Goal: Transaction & Acquisition: Purchase product/service

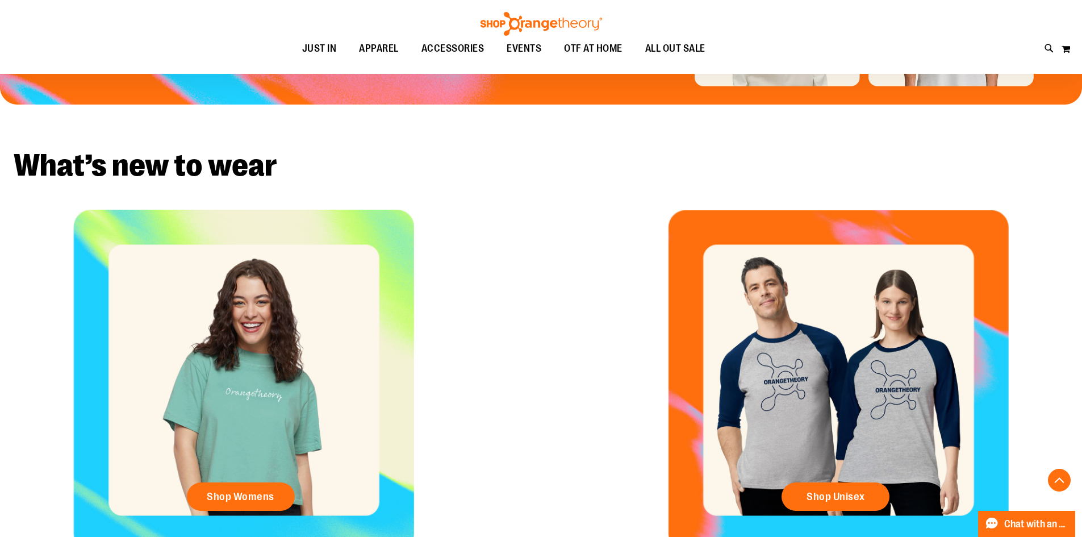
scroll to position [397, 0]
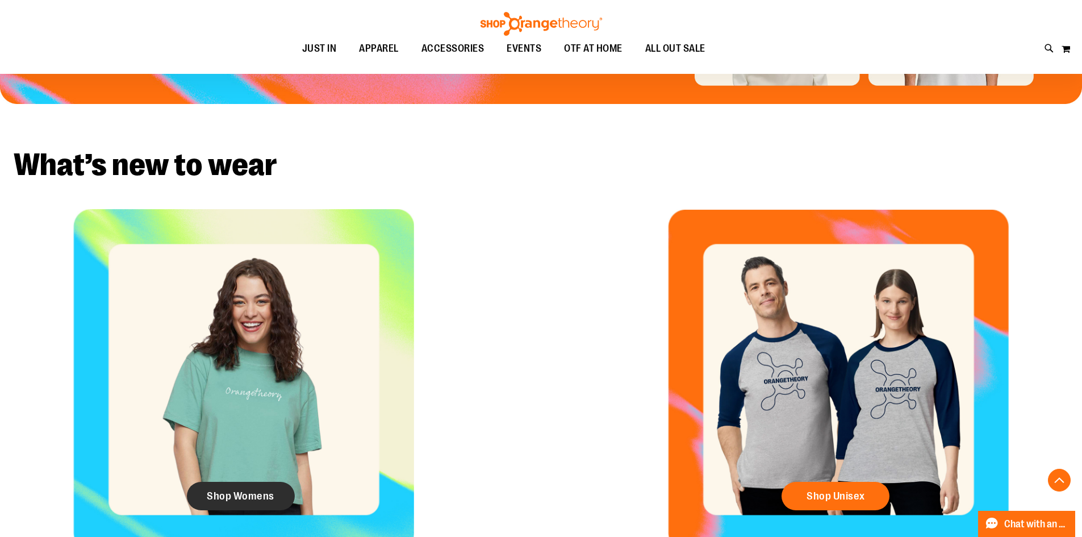
click at [228, 496] on span "Shop Womens" at bounding box center [241, 495] width 68 height 12
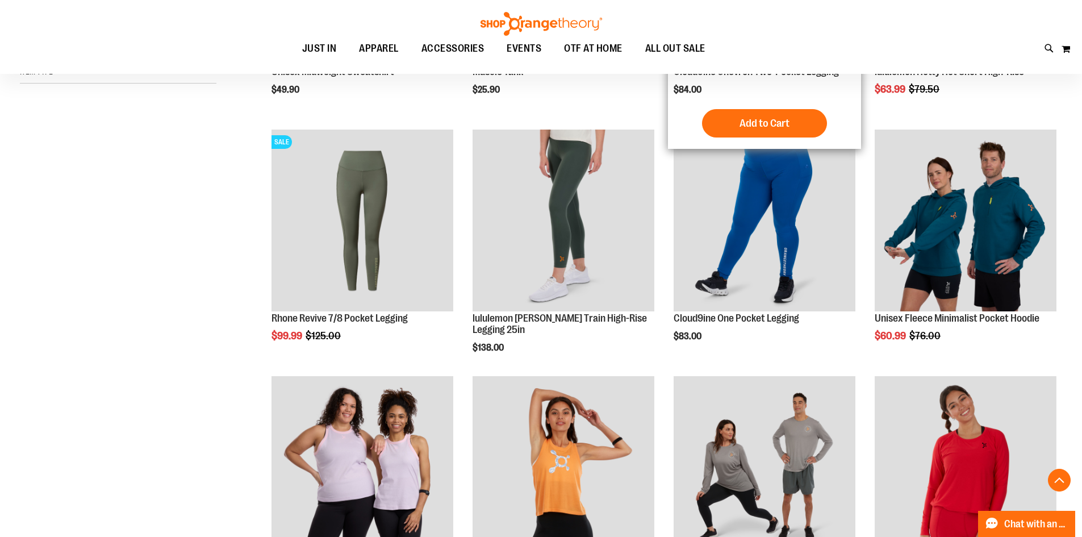
scroll to position [397, 0]
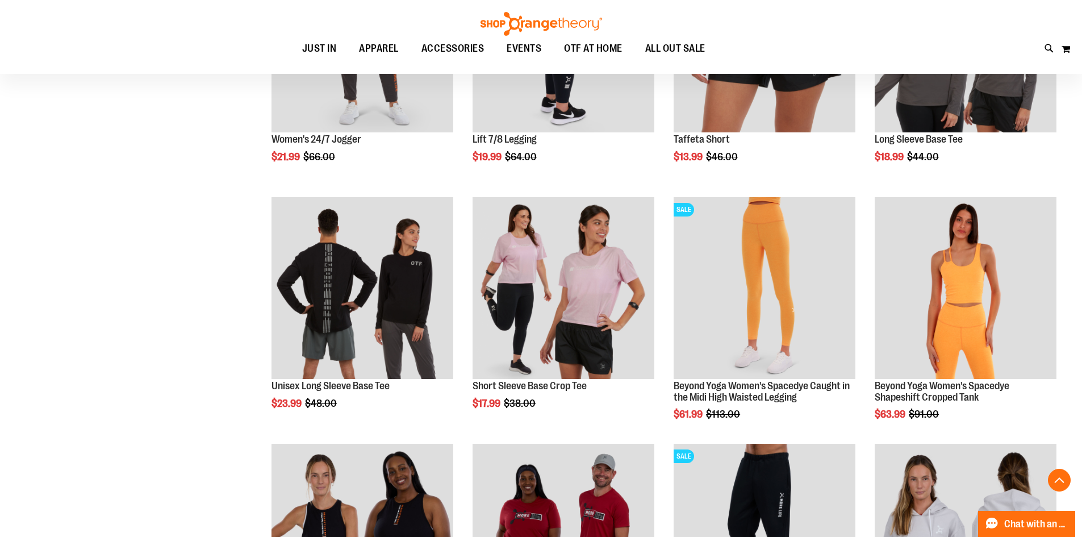
scroll to position [1021, 0]
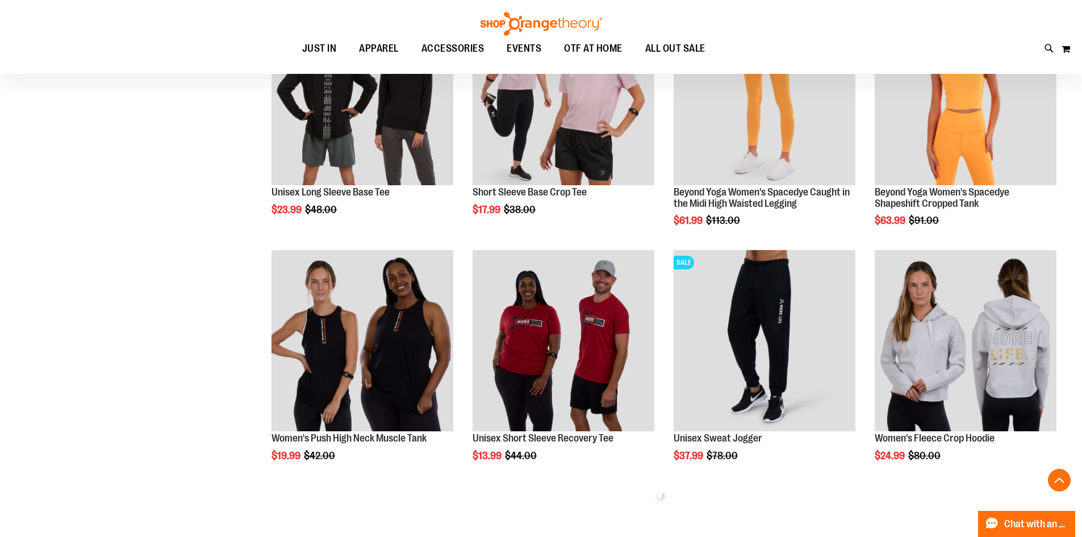
scroll to position [1248, 0]
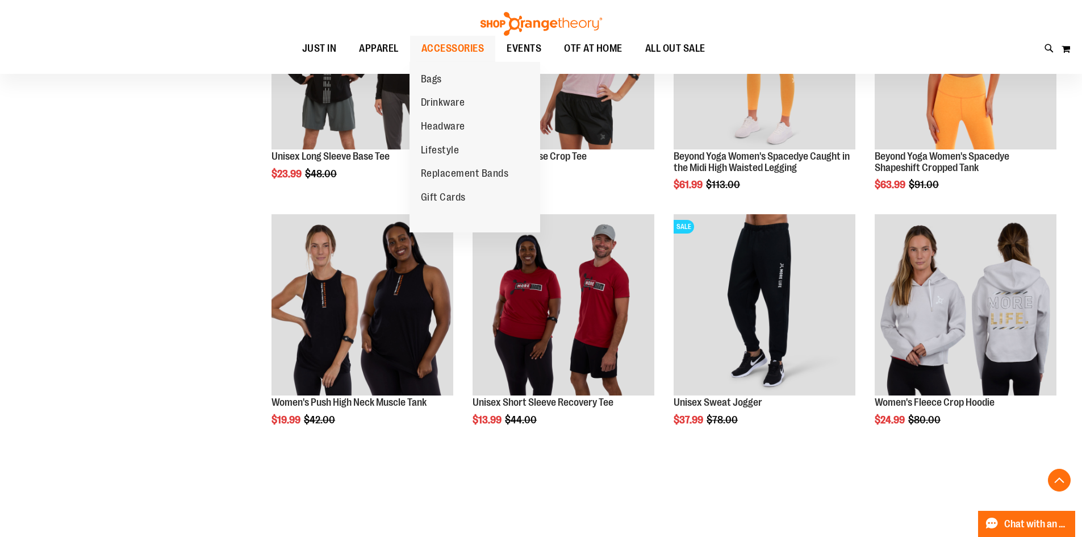
click at [429, 43] on span "ACCESSORIES" at bounding box center [452, 49] width 63 height 26
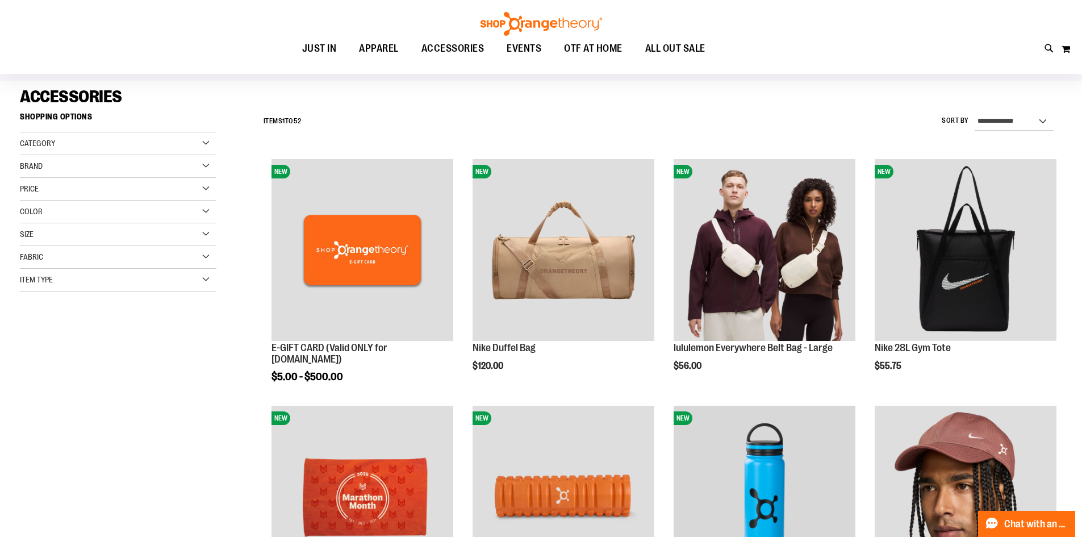
scroll to position [170, 0]
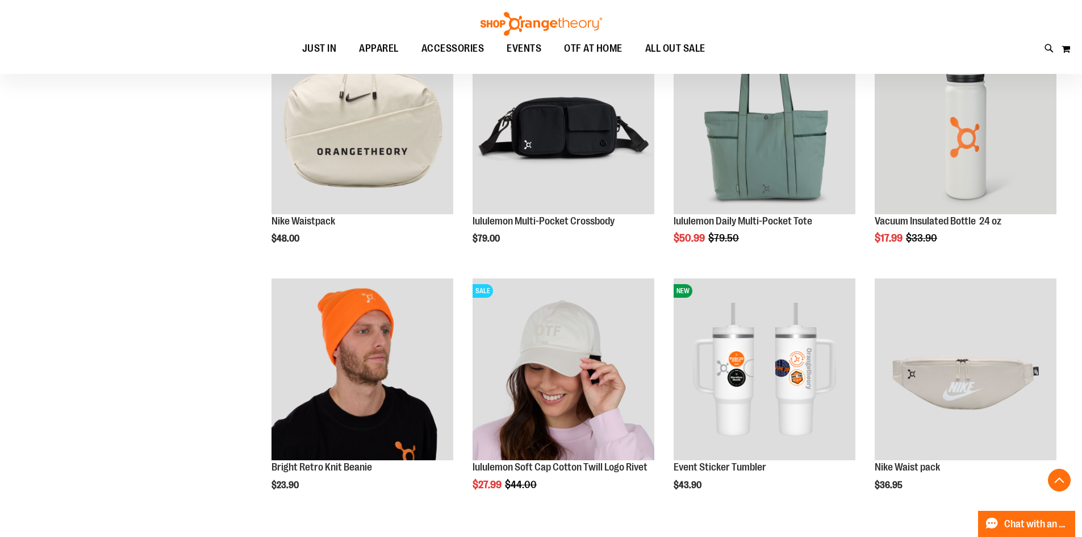
scroll to position [738, 0]
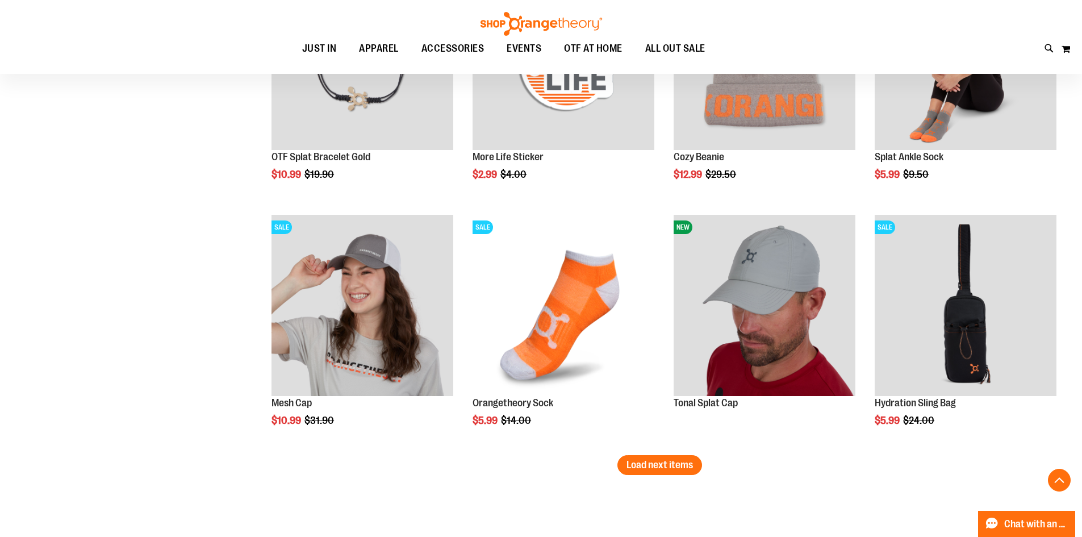
scroll to position [2043, 0]
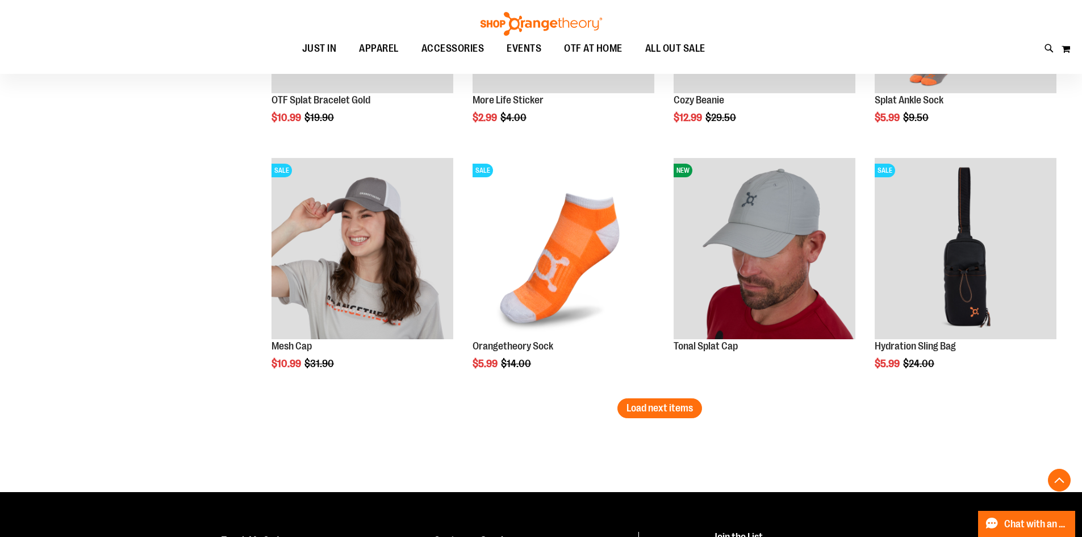
click at [669, 413] on span "Load next items" at bounding box center [659, 407] width 66 height 11
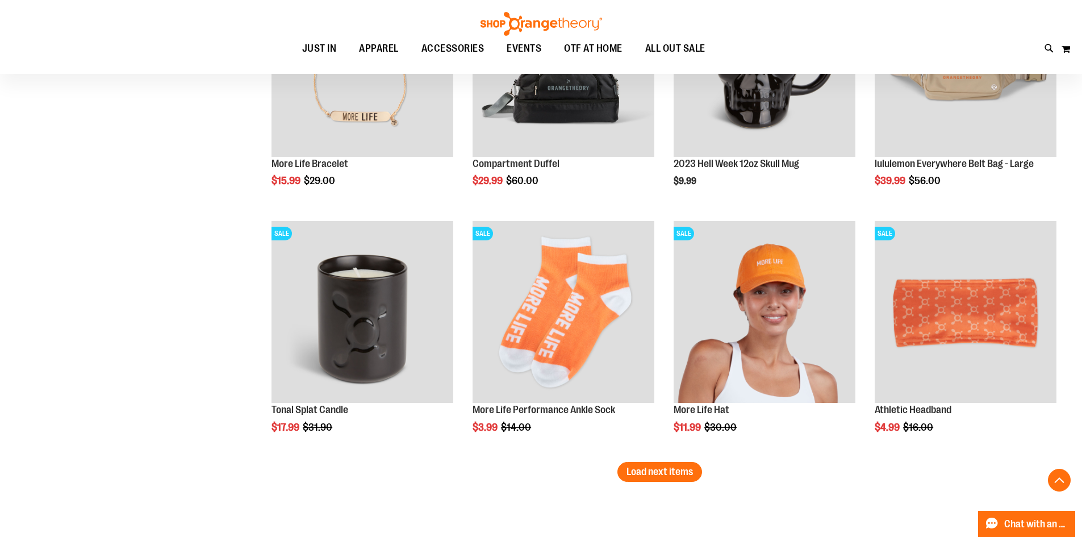
scroll to position [2725, 0]
